Goal: Check status: Check status

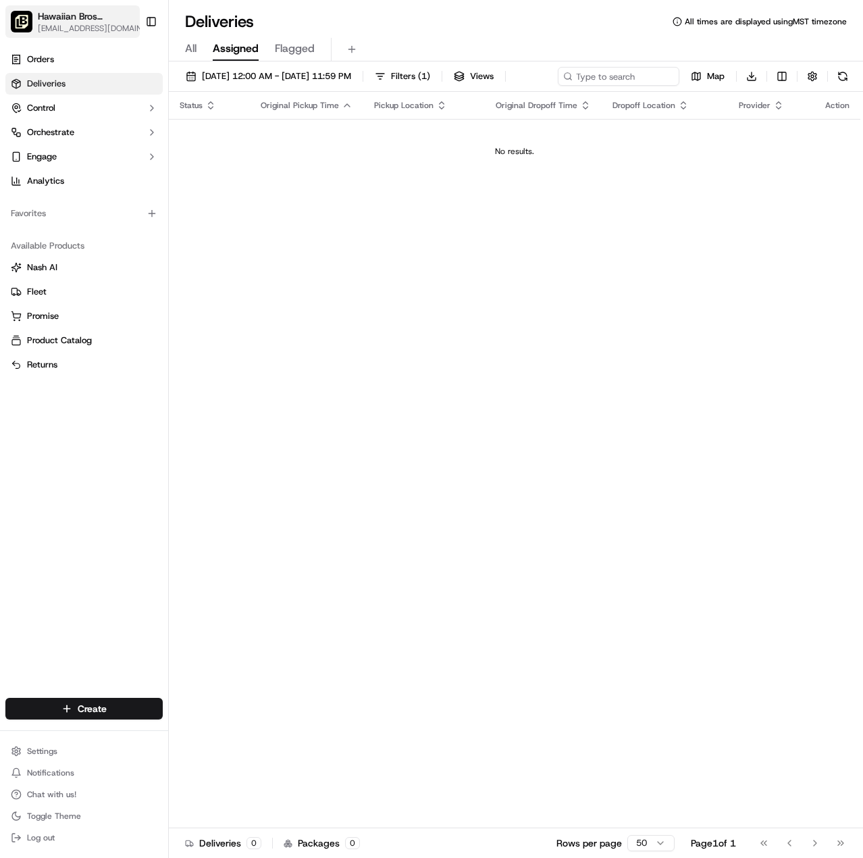
click at [80, 28] on span "[EMAIL_ADDRESS][DOMAIN_NAME]" at bounding box center [93, 28] width 111 height 11
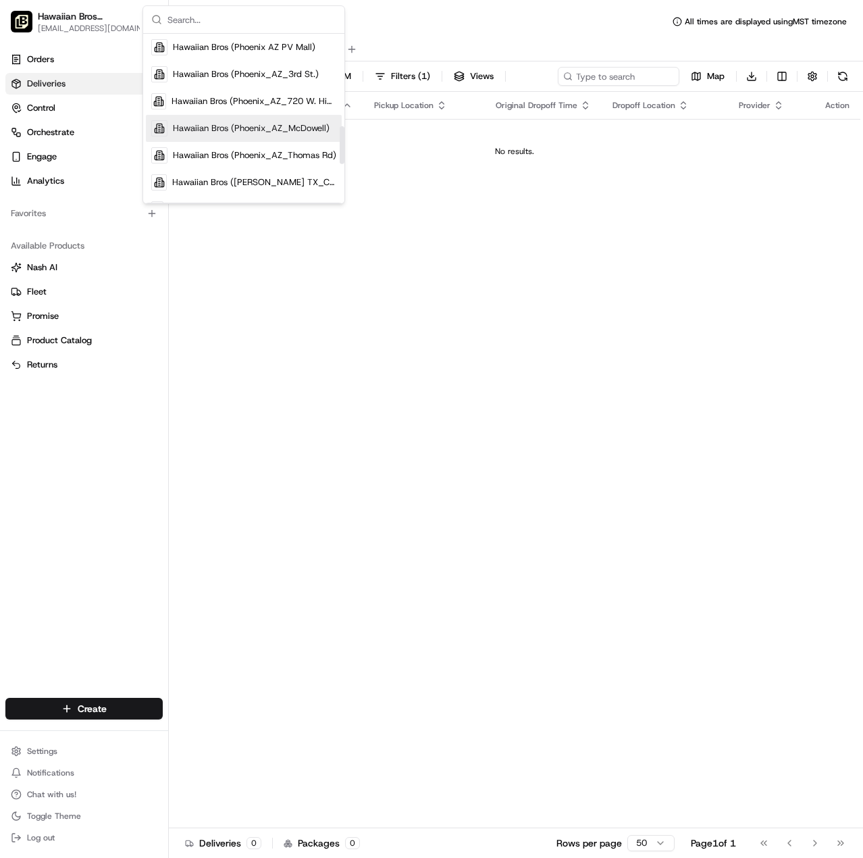
scroll to position [405, 0]
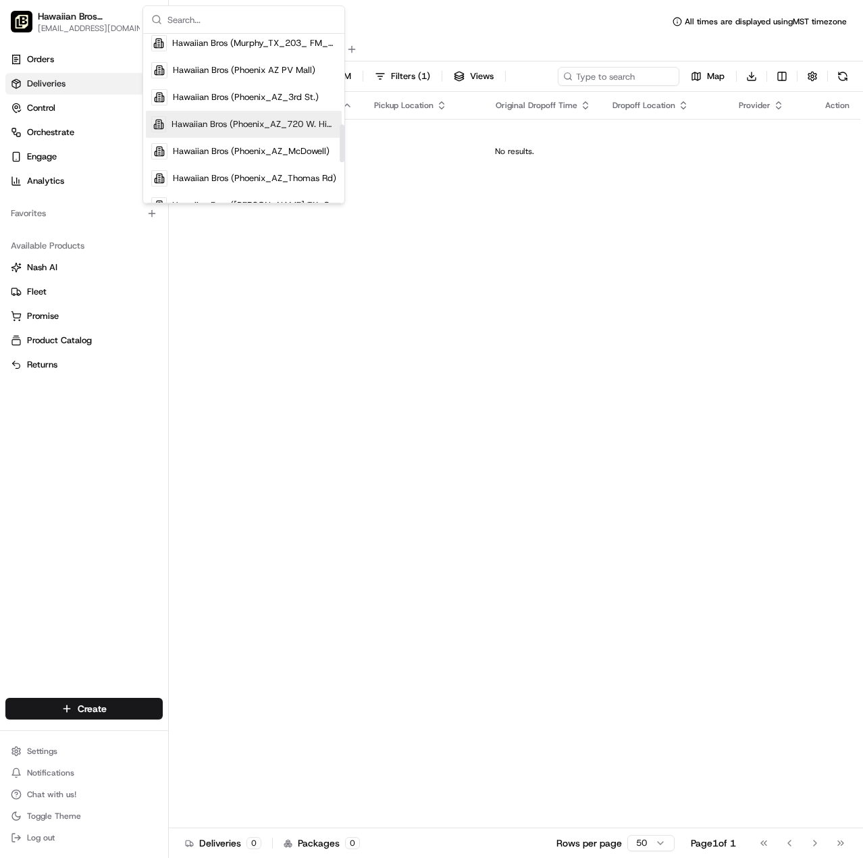
click at [253, 126] on span "Hawaiian Bros (Phoenix_AZ_720 W. Highland)" at bounding box center [254, 124] width 165 height 12
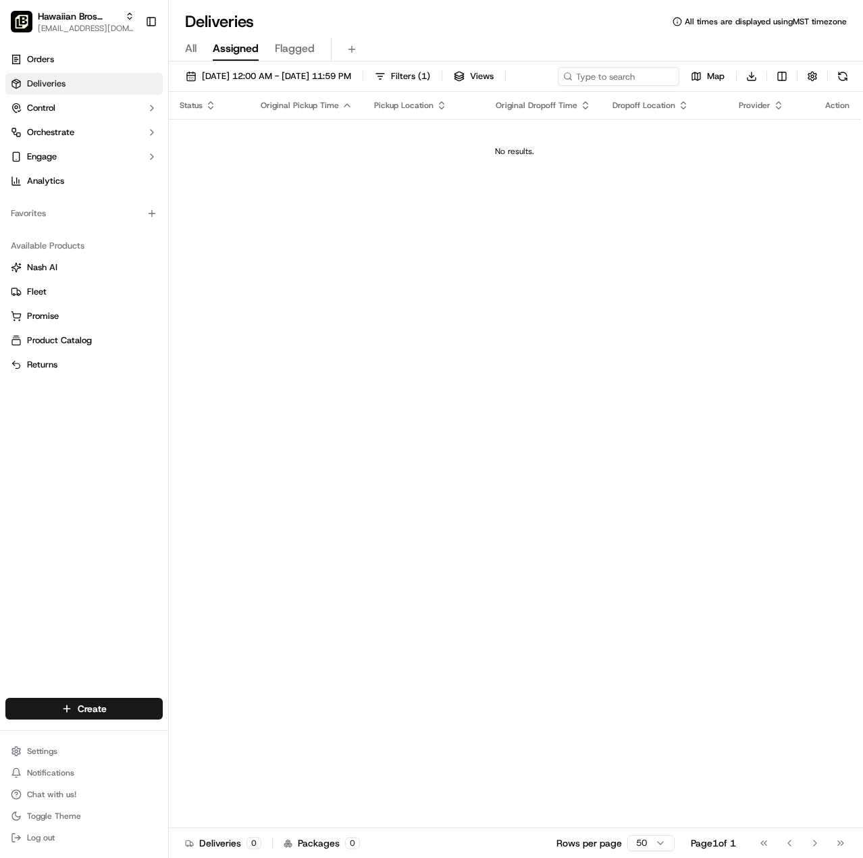
click at [39, 85] on span "Deliveries" at bounding box center [46, 84] width 38 height 12
click at [63, 24] on span "[EMAIL_ADDRESS][DOMAIN_NAME]" at bounding box center [86, 28] width 97 height 11
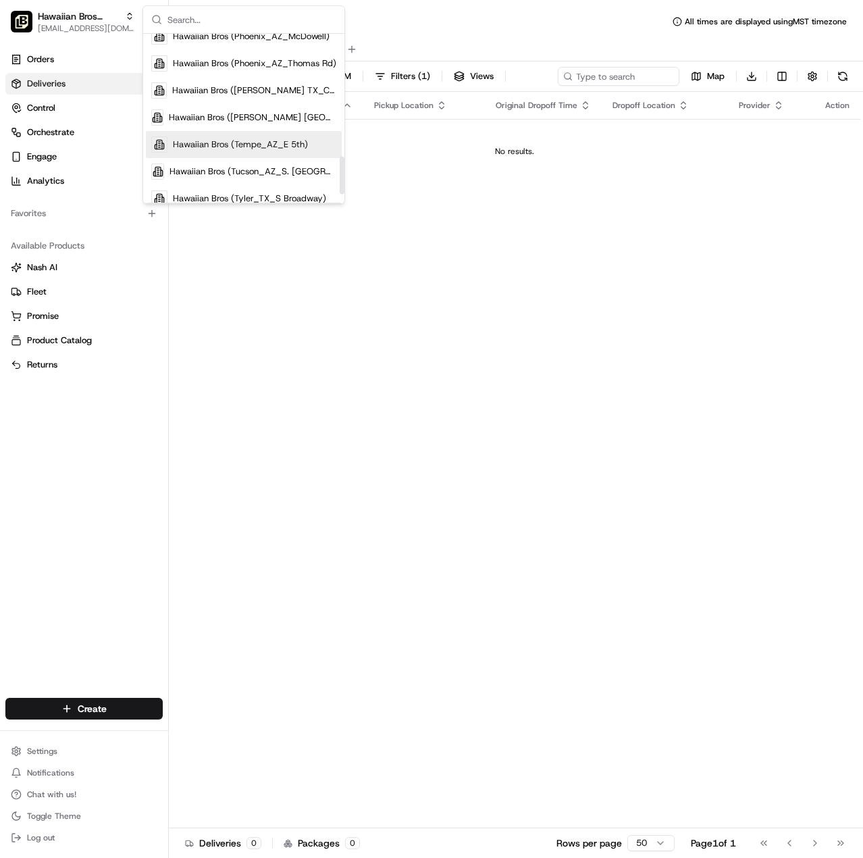
scroll to position [451, 0]
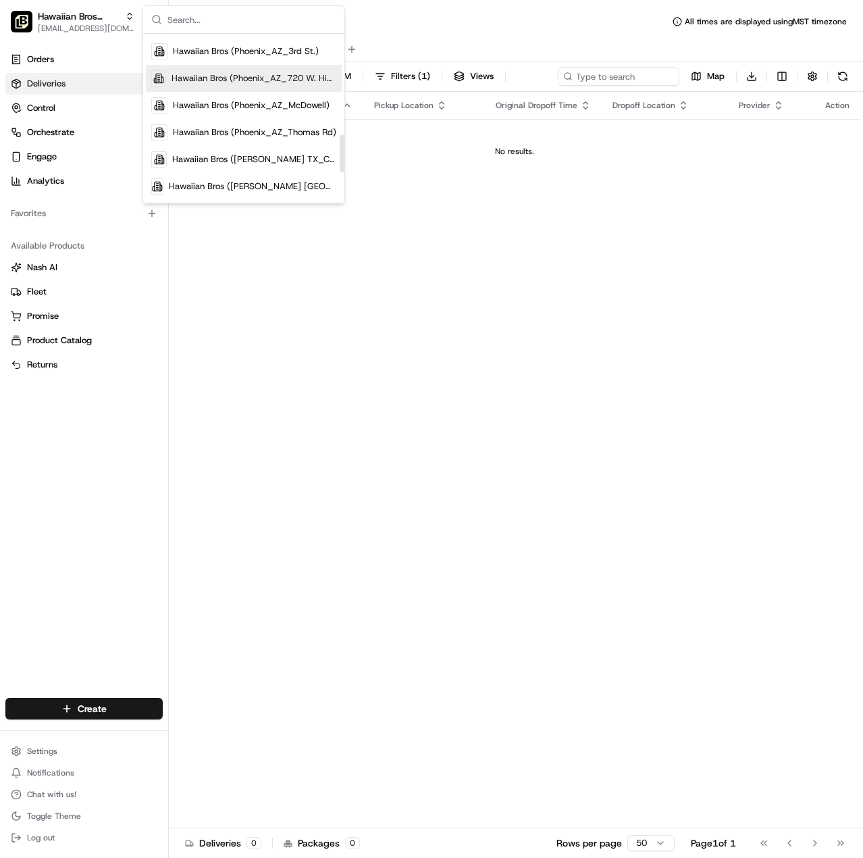
click at [282, 76] on span "Hawaiian Bros (Phoenix_AZ_720 W. Highland)" at bounding box center [254, 78] width 165 height 12
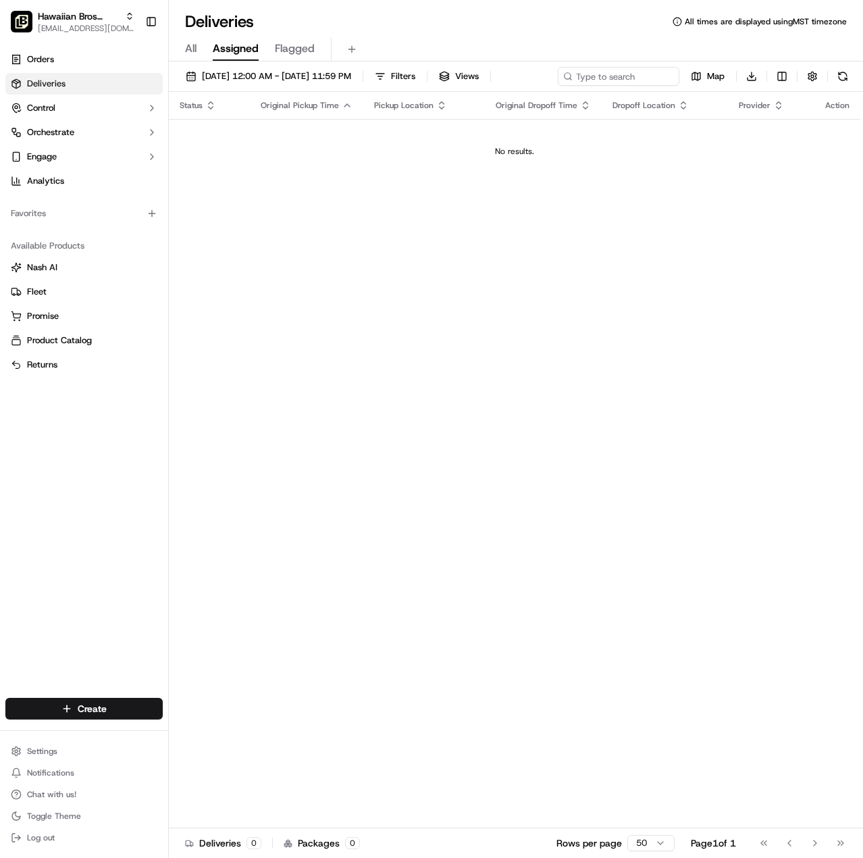
drag, startPoint x: 263, startPoint y: 401, endPoint x: 190, endPoint y: 302, distance: 123.6
click at [263, 399] on div "Status Original Pickup Time Pickup Location Original Dropoff Time Dropoff Locat…" at bounding box center [515, 460] width 692 height 736
